Goal: Register for event/course

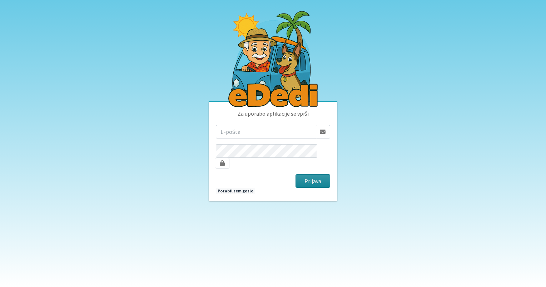
type input "[PERSON_NAME][EMAIL_ADDRESS][DOMAIN_NAME]"
click at [307, 174] on button "Prijava" at bounding box center [313, 181] width 35 height 14
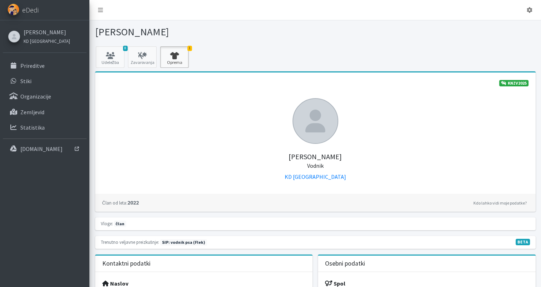
click at [174, 57] on icon at bounding box center [174, 55] width 24 height 7
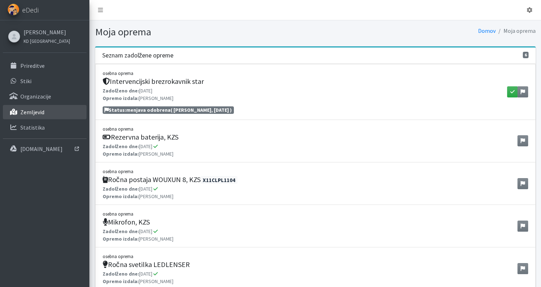
click at [31, 116] on link "Zemljevid" at bounding box center [45, 112] width 84 height 14
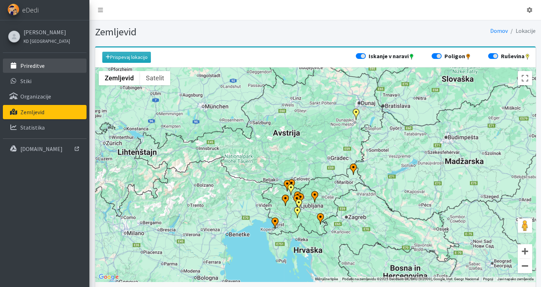
click at [32, 66] on p "Prireditve" at bounding box center [32, 65] width 24 height 7
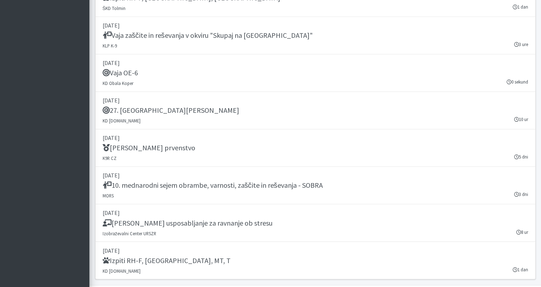
scroll to position [1148, 0]
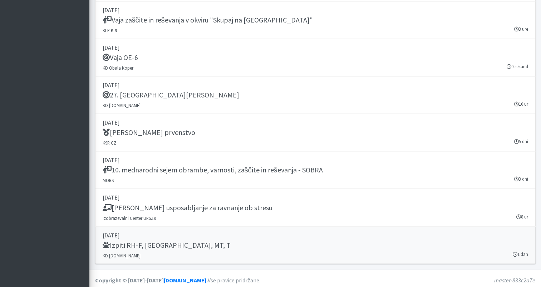
click at [187, 251] on link "27. september 2025 Izpiti RH-F, FL, MT, T KD SAR.SI 1 dan" at bounding box center [315, 246] width 440 height 38
